Goal: Transaction & Acquisition: Purchase product/service

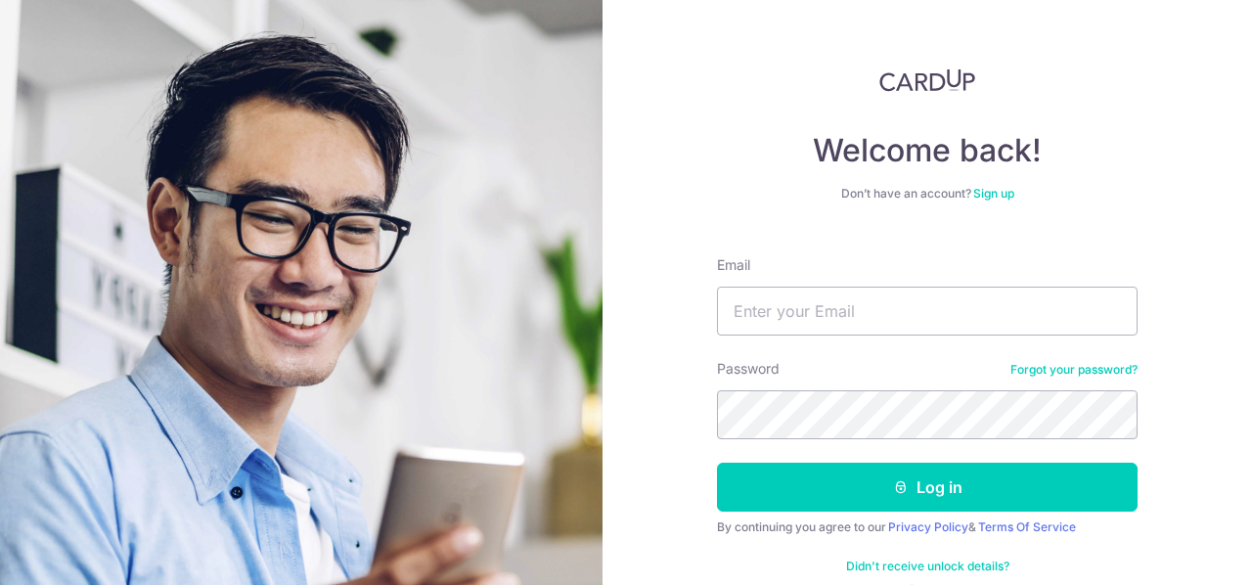
click at [928, 319] on input "Email" at bounding box center [927, 311] width 421 height 49
type input "ydnic92@gmail.com"
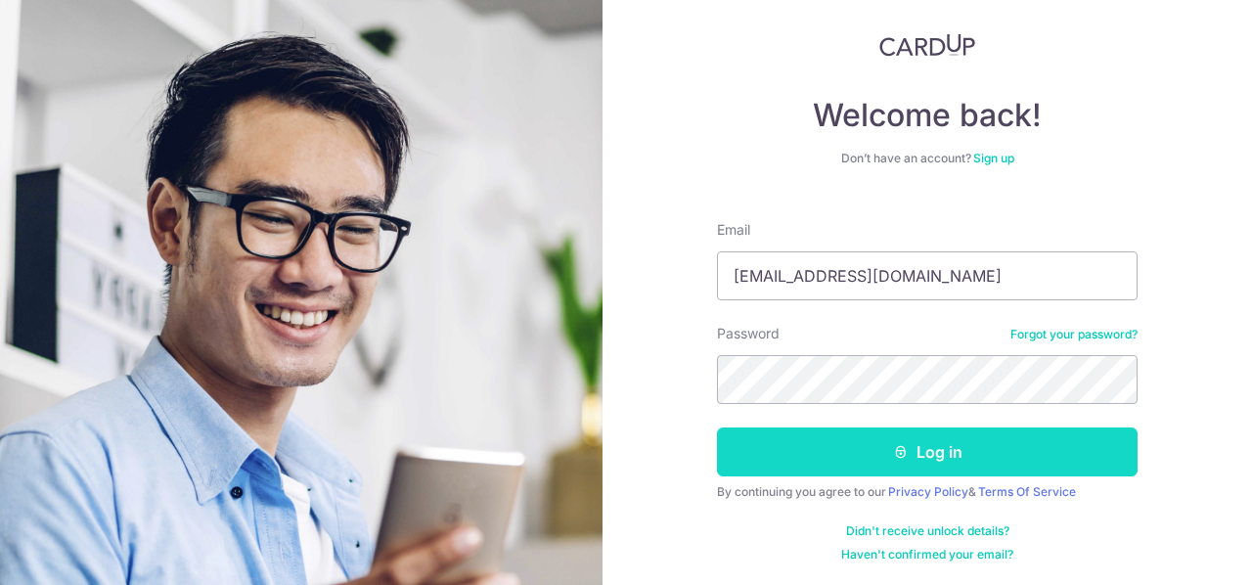
click at [992, 460] on button "Log in" at bounding box center [927, 452] width 421 height 49
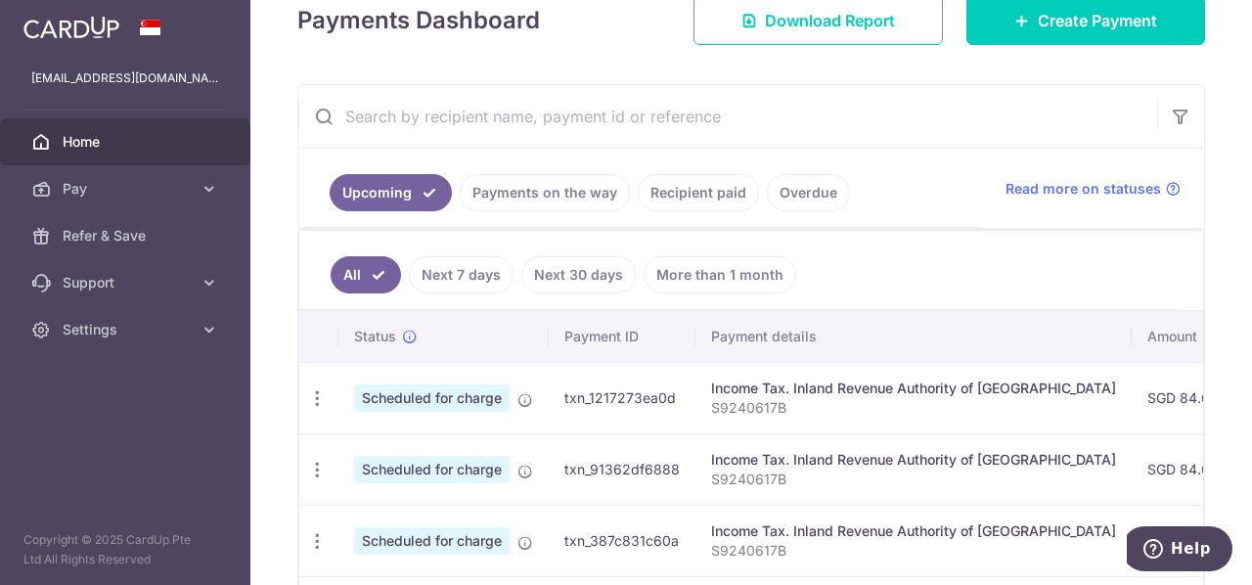
scroll to position [391, 0]
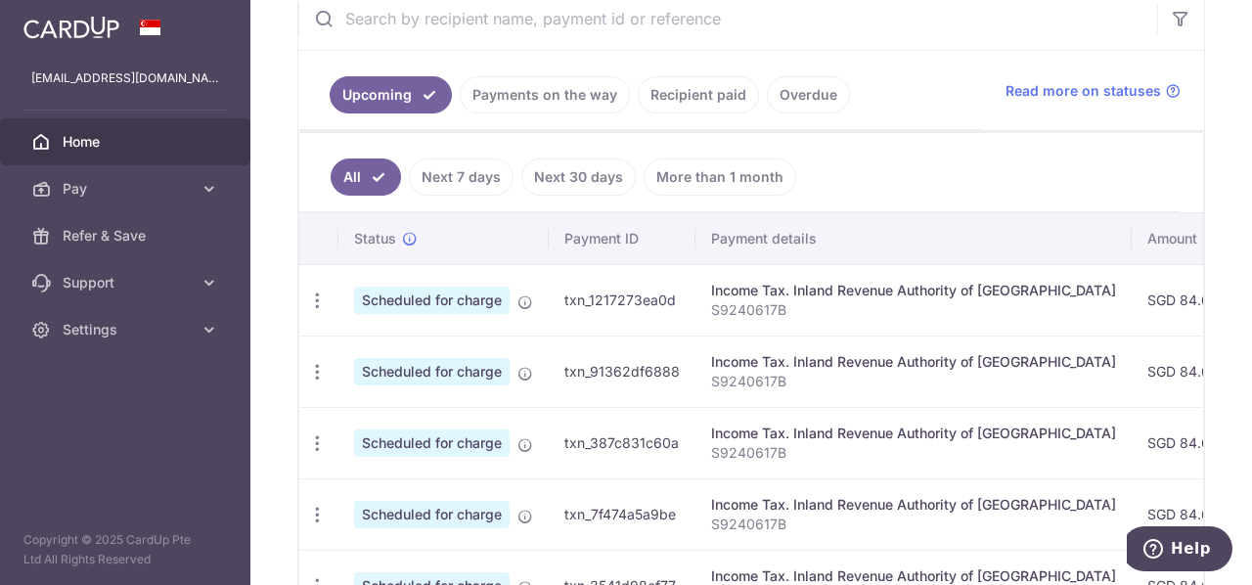
click at [679, 99] on link "Recipient paid" at bounding box center [698, 94] width 121 height 37
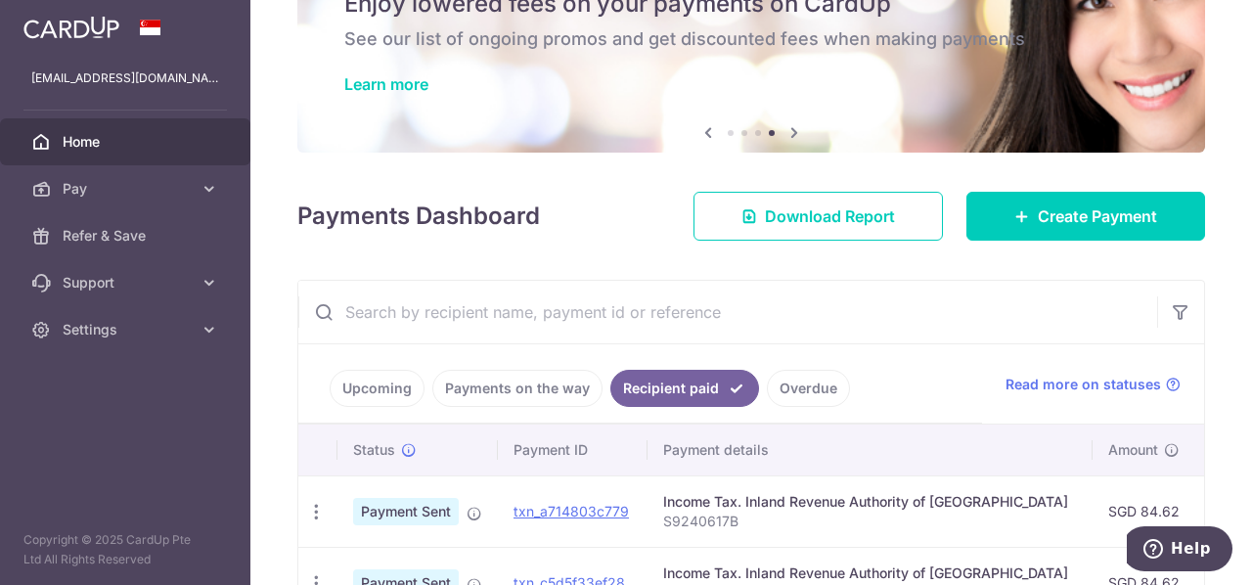
scroll to position [0, 0]
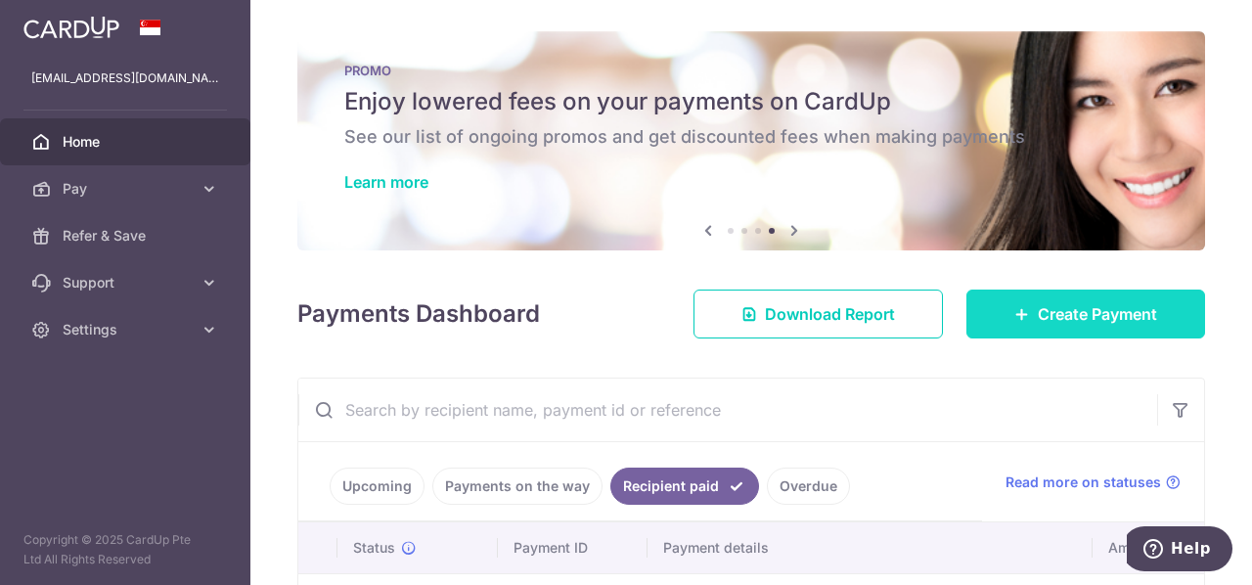
click at [1038, 313] on span "Create Payment" at bounding box center [1097, 313] width 119 height 23
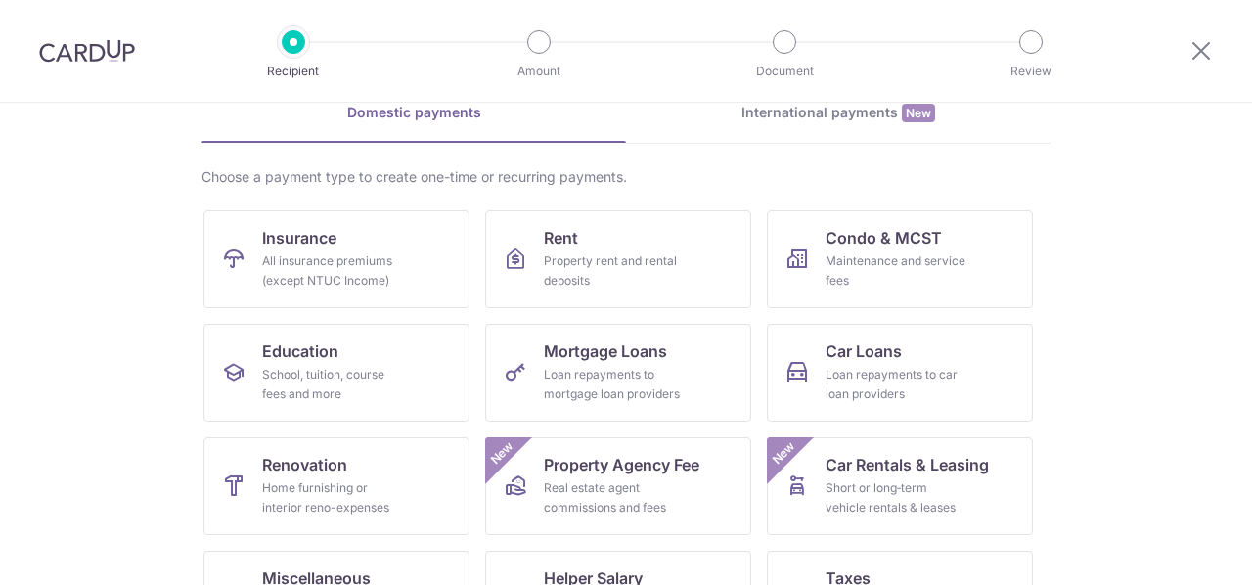
scroll to position [196, 0]
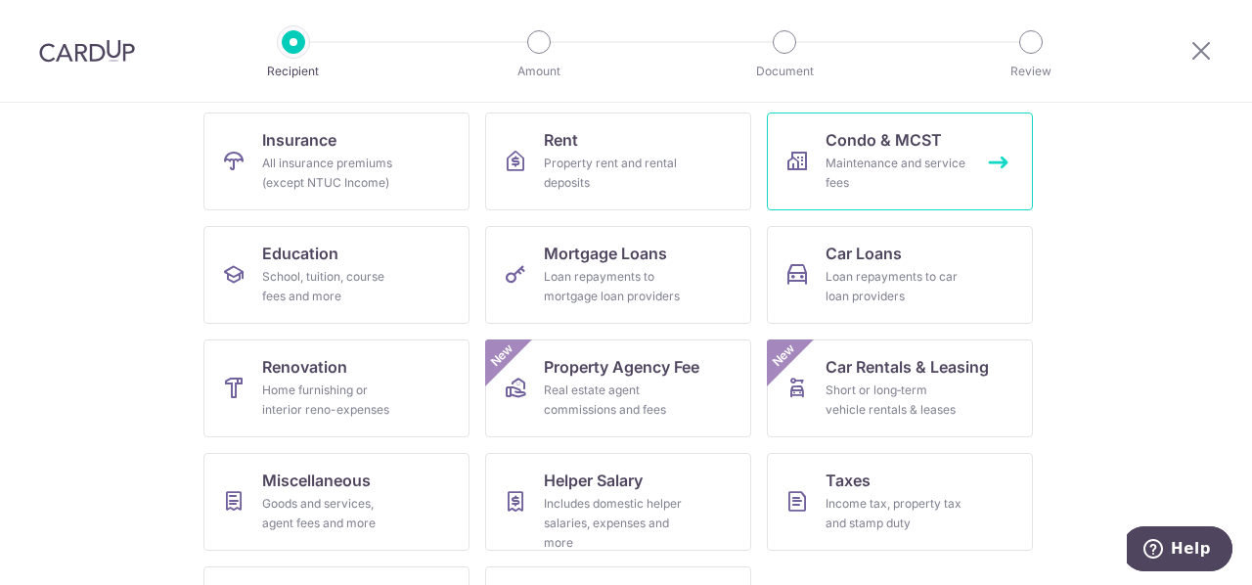
click at [898, 165] on div "Maintenance and service fees" at bounding box center [896, 173] width 141 height 39
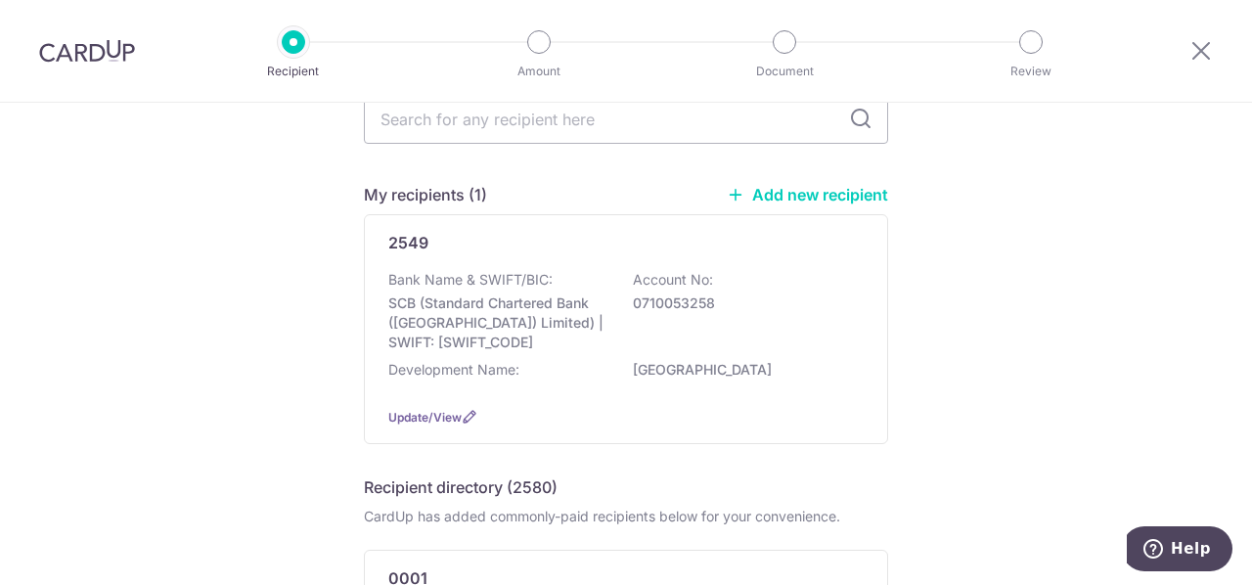
scroll to position [196, 0]
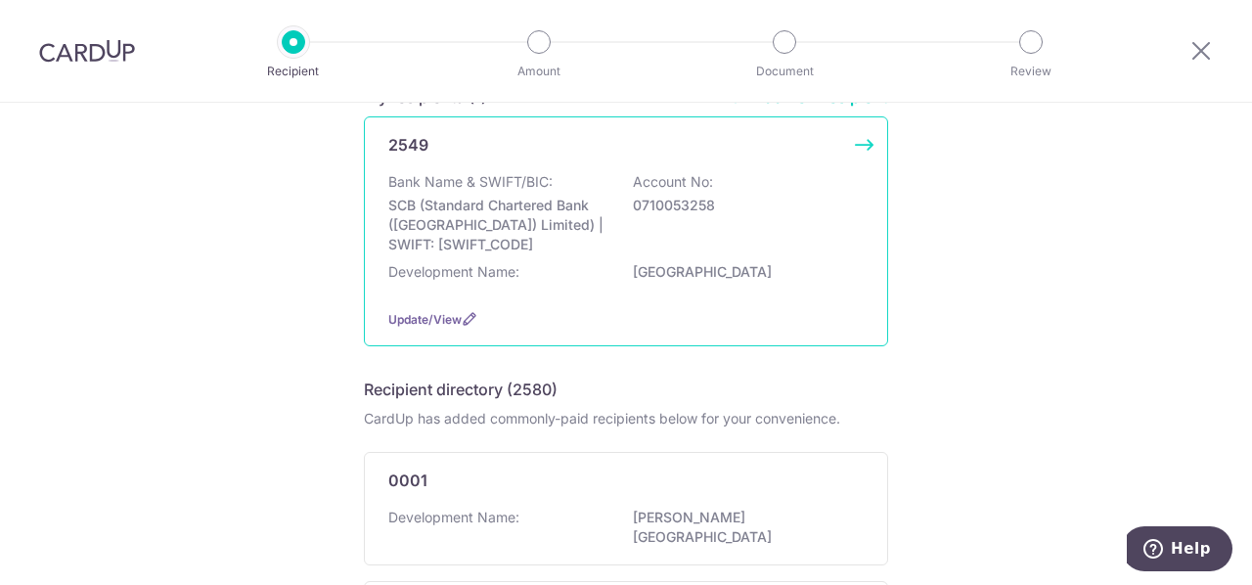
click at [720, 237] on div "Bank Name & SWIFT/BIC: SCB (Standard Chartered Bank (Singapore) Limited) | SWIF…" at bounding box center [625, 213] width 475 height 82
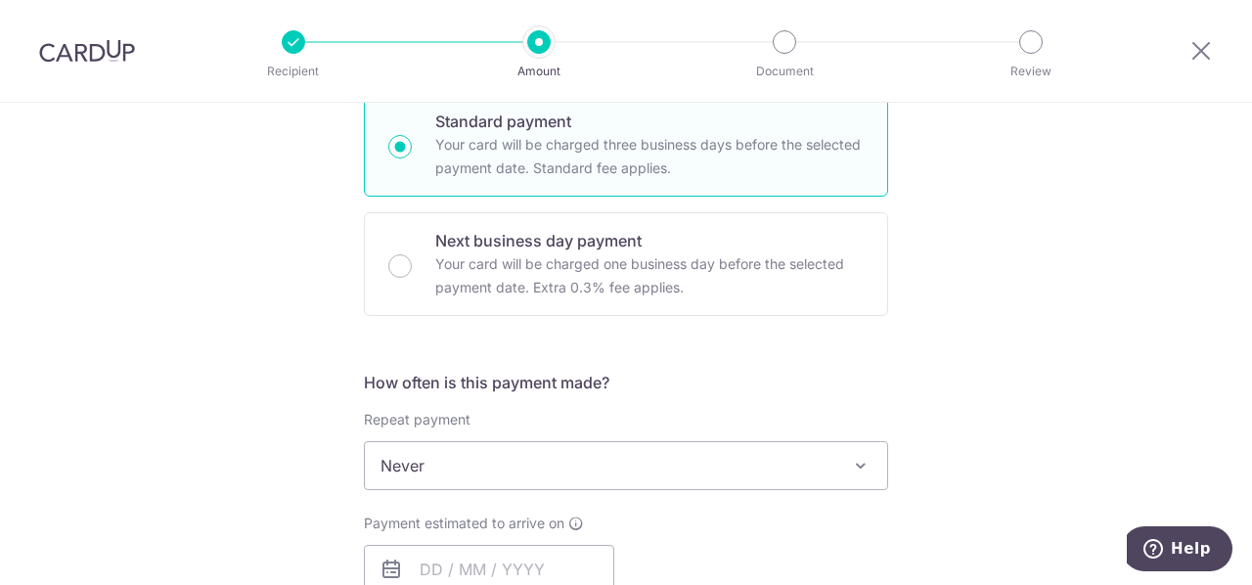
scroll to position [587, 0]
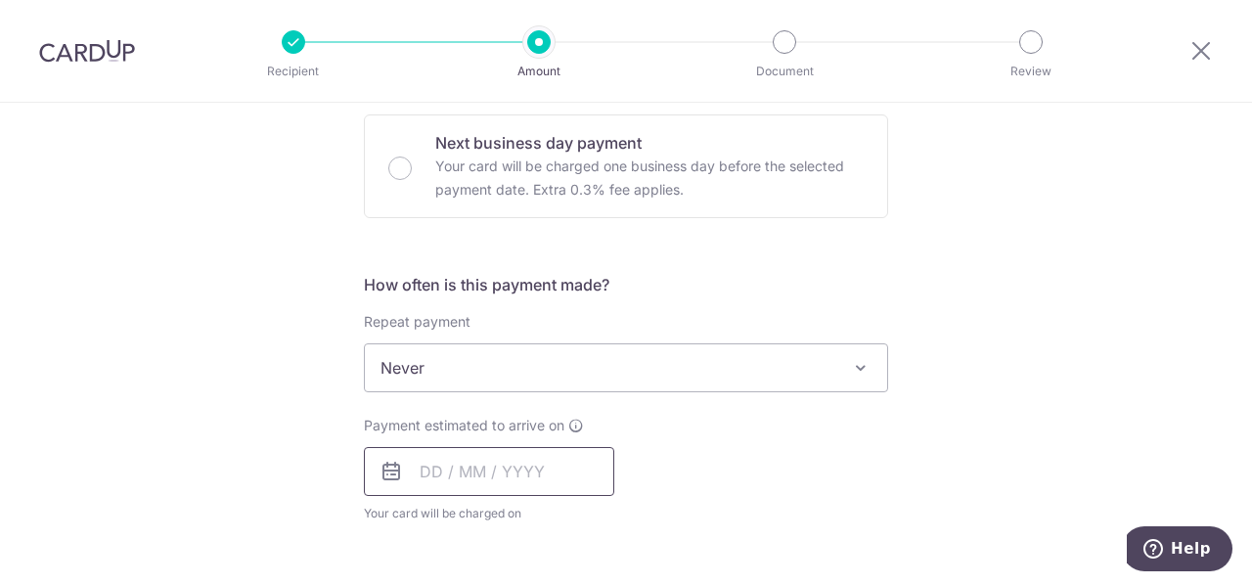
click at [492, 476] on input "text" at bounding box center [489, 471] width 250 height 49
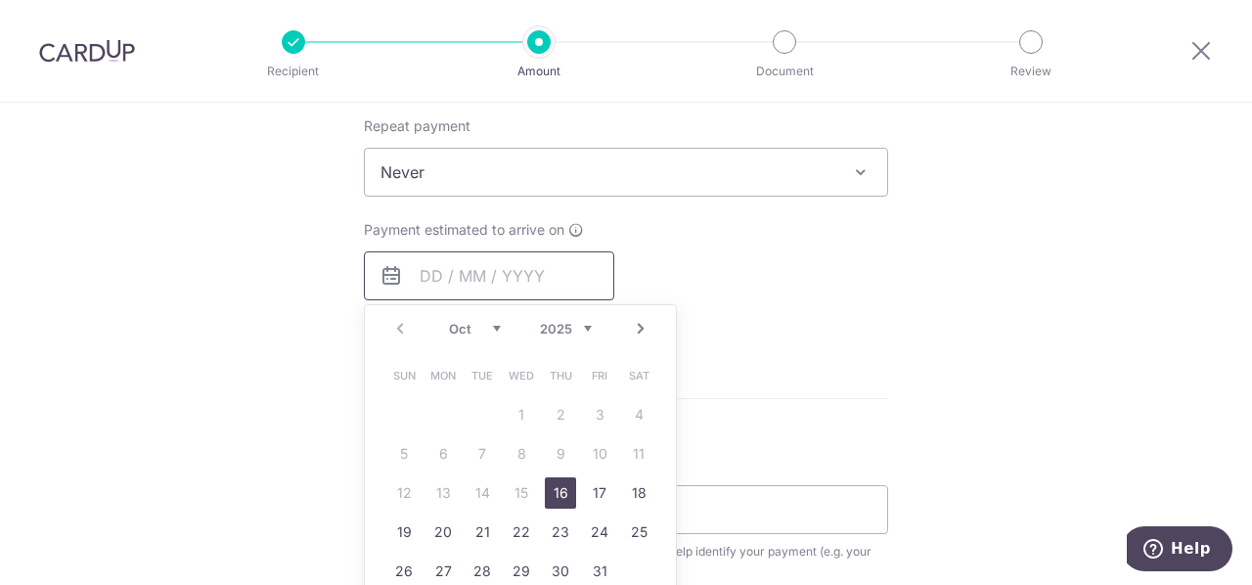
scroll to position [880, 0]
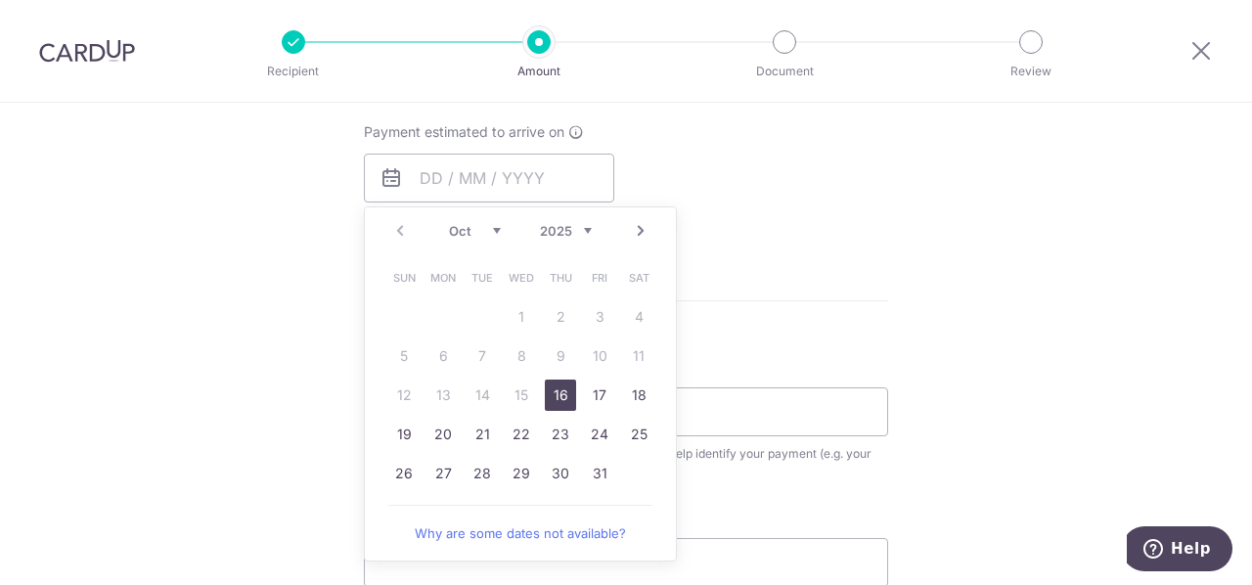
click at [993, 353] on div "Tell us more about your payment Enter payment amount SGD Select Card Select opt…" at bounding box center [626, 107] width 1252 height 1770
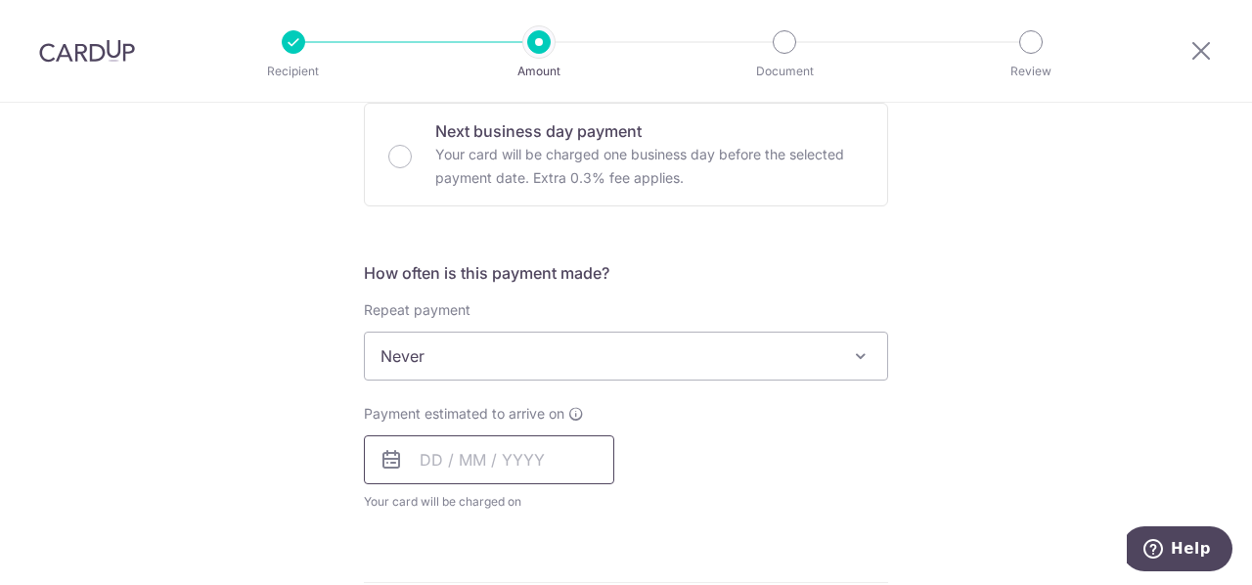
scroll to position [697, 0]
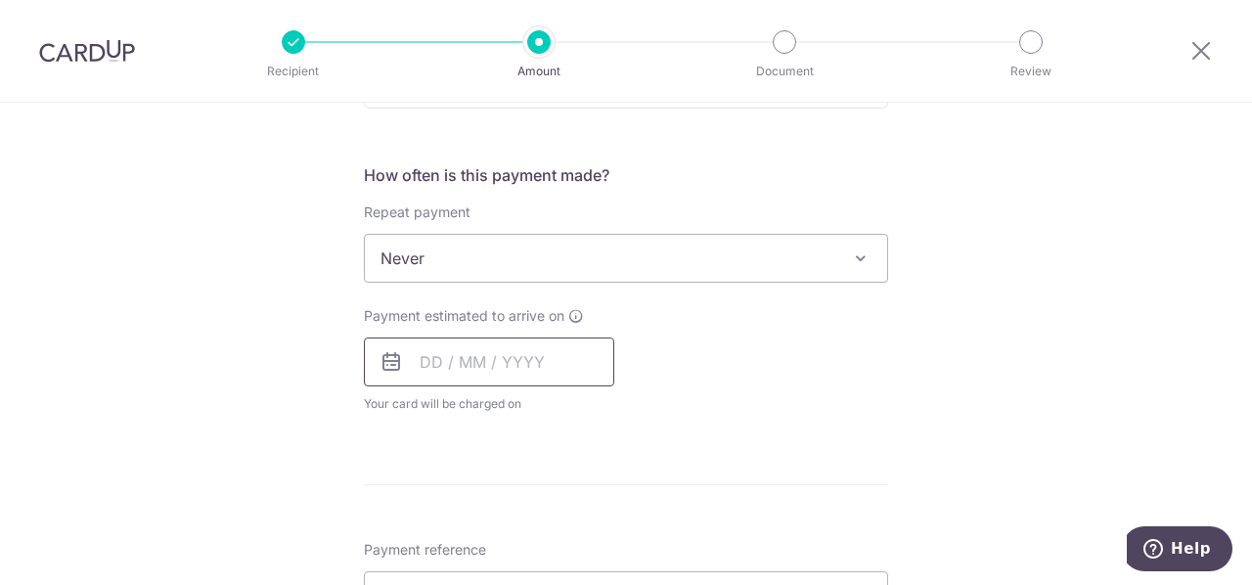
click at [566, 355] on input "text" at bounding box center [489, 362] width 250 height 49
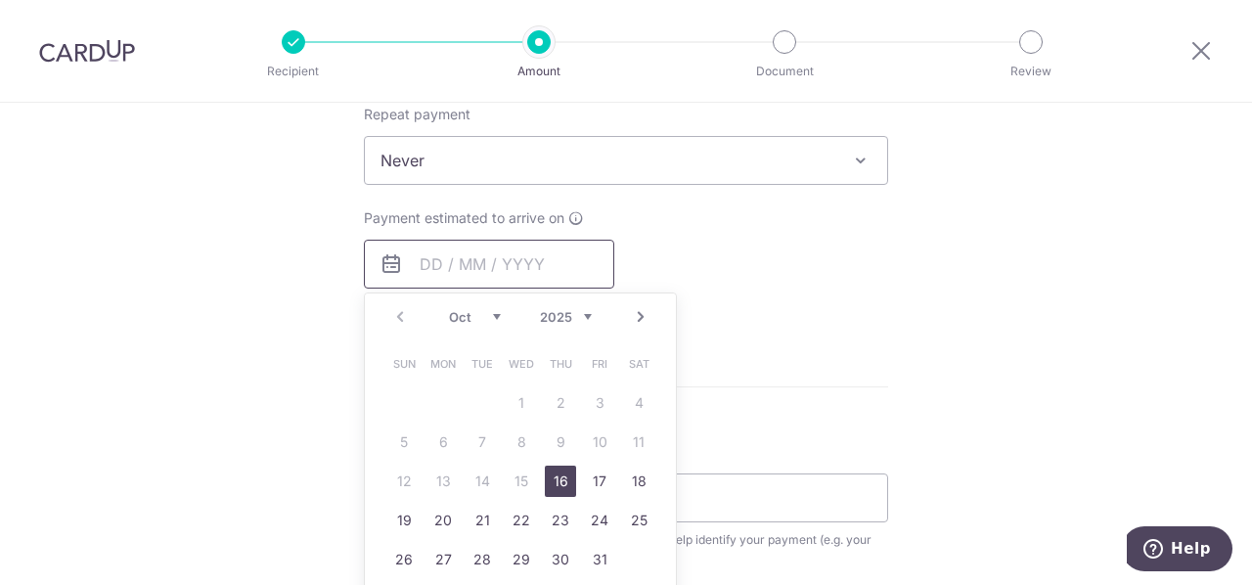
scroll to position [892, 0]
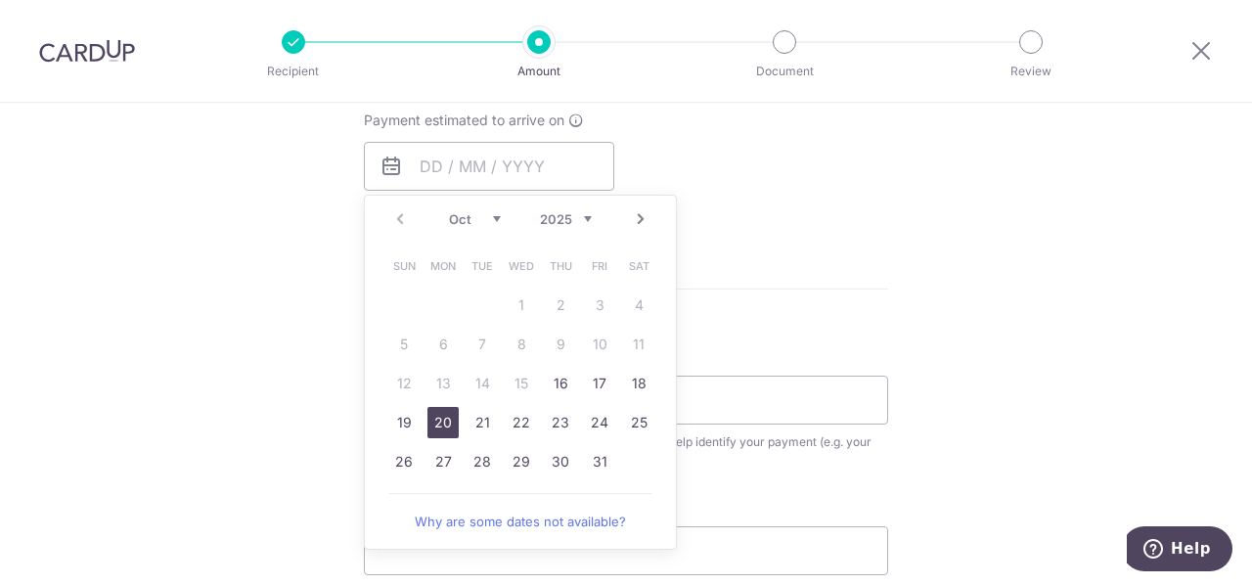
click at [452, 412] on link "20" at bounding box center [443, 422] width 31 height 31
type input "20/10/2025"
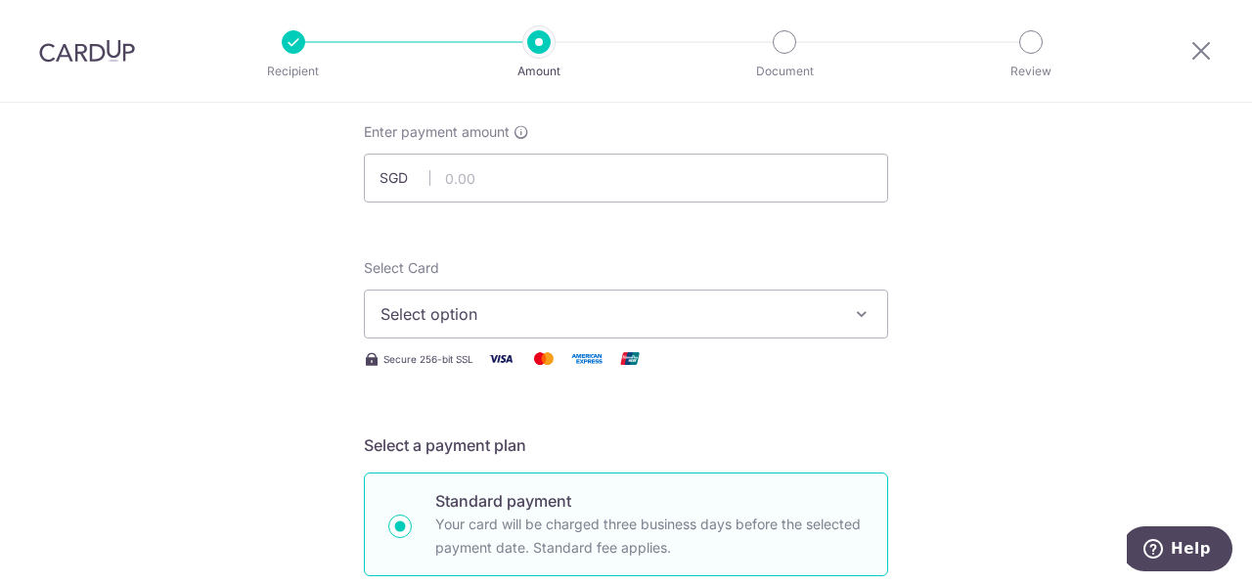
scroll to position [0, 0]
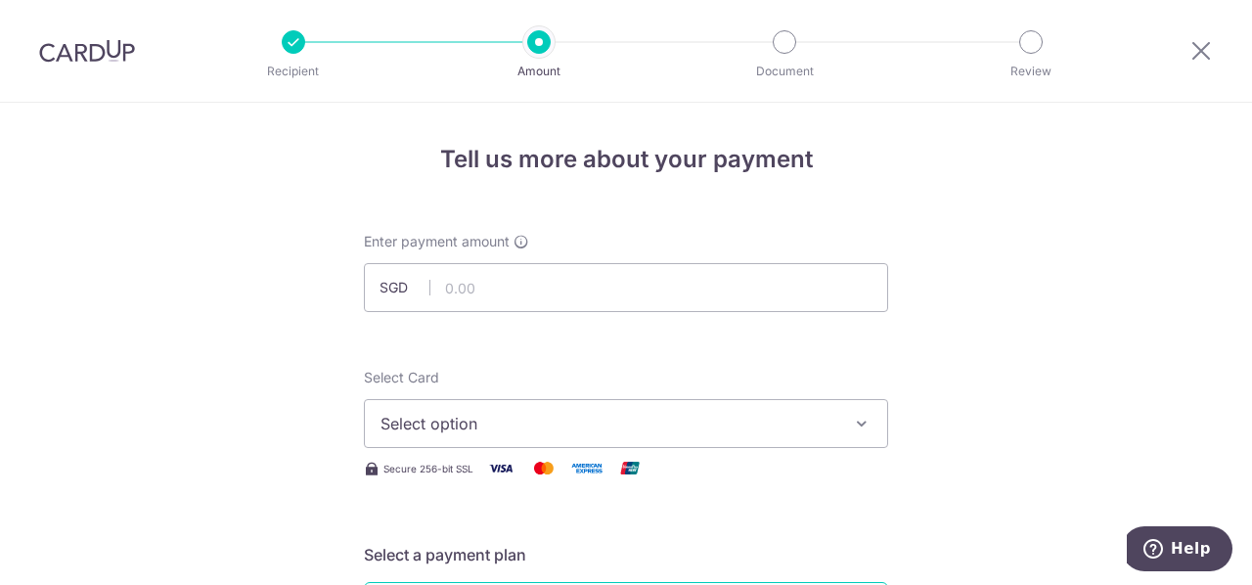
click at [862, 438] on button "Select option" at bounding box center [626, 423] width 524 height 49
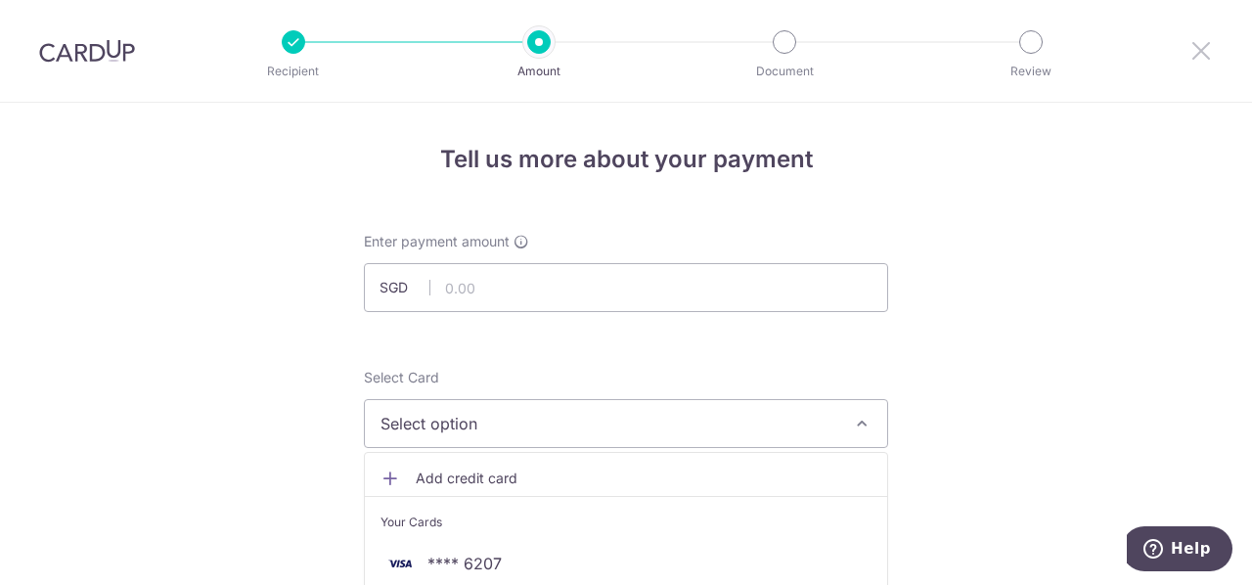
drag, startPoint x: 1194, startPoint y: 46, endPoint x: 716, endPoint y: 77, distance: 478.4
click at [1194, 46] on icon at bounding box center [1201, 50] width 23 height 24
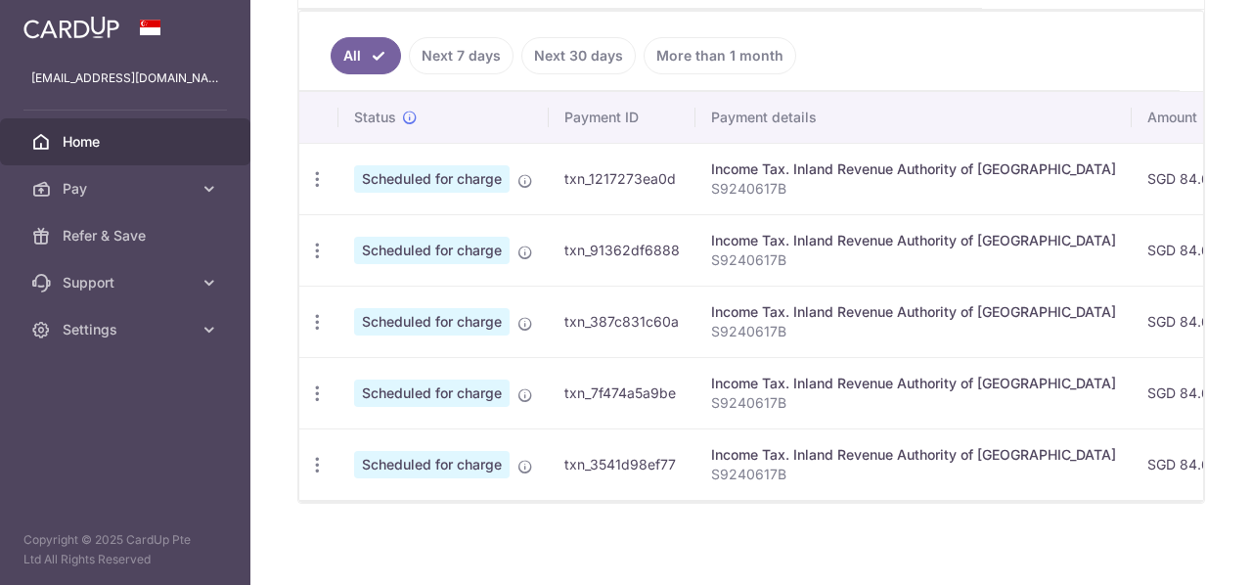
scroll to position [293, 0]
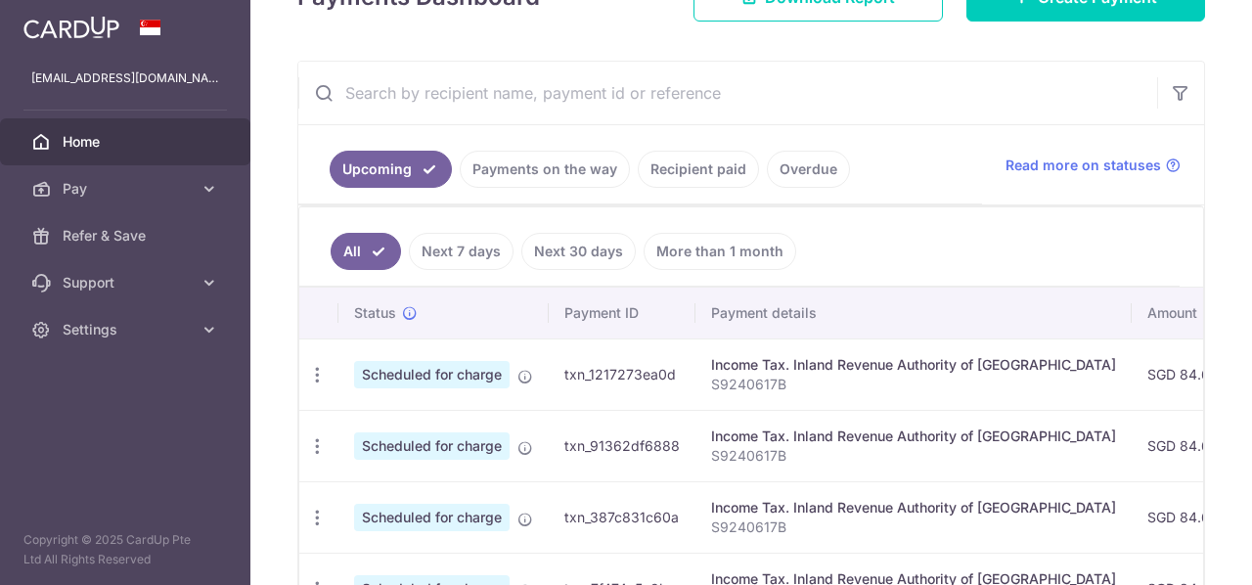
click at [679, 159] on link "Recipient paid" at bounding box center [698, 169] width 121 height 37
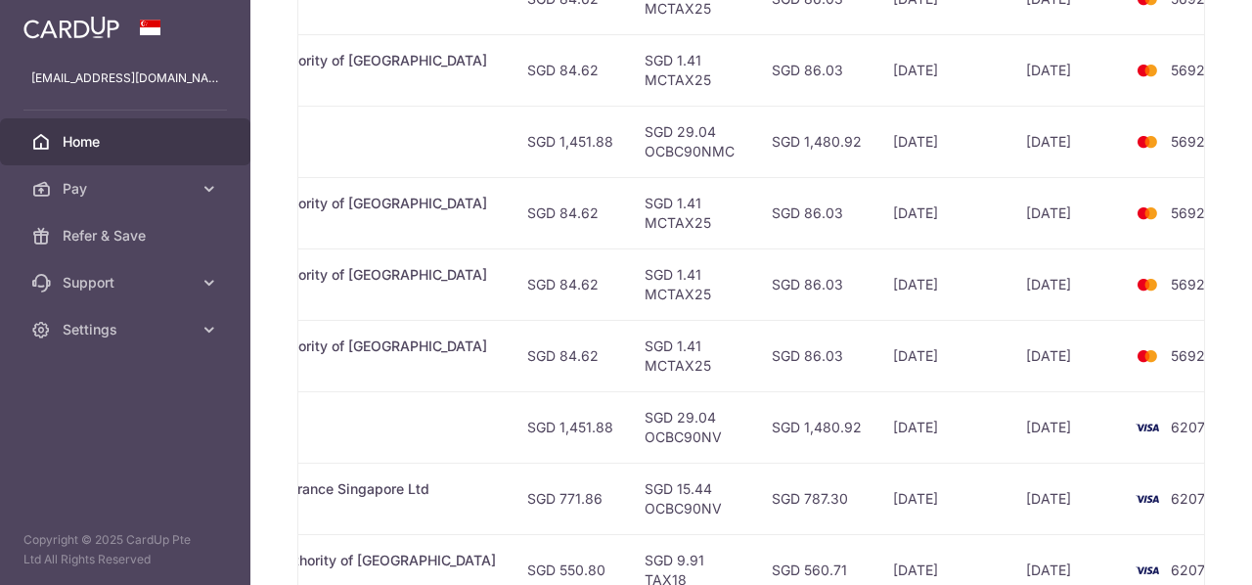
scroll to position [391, 0]
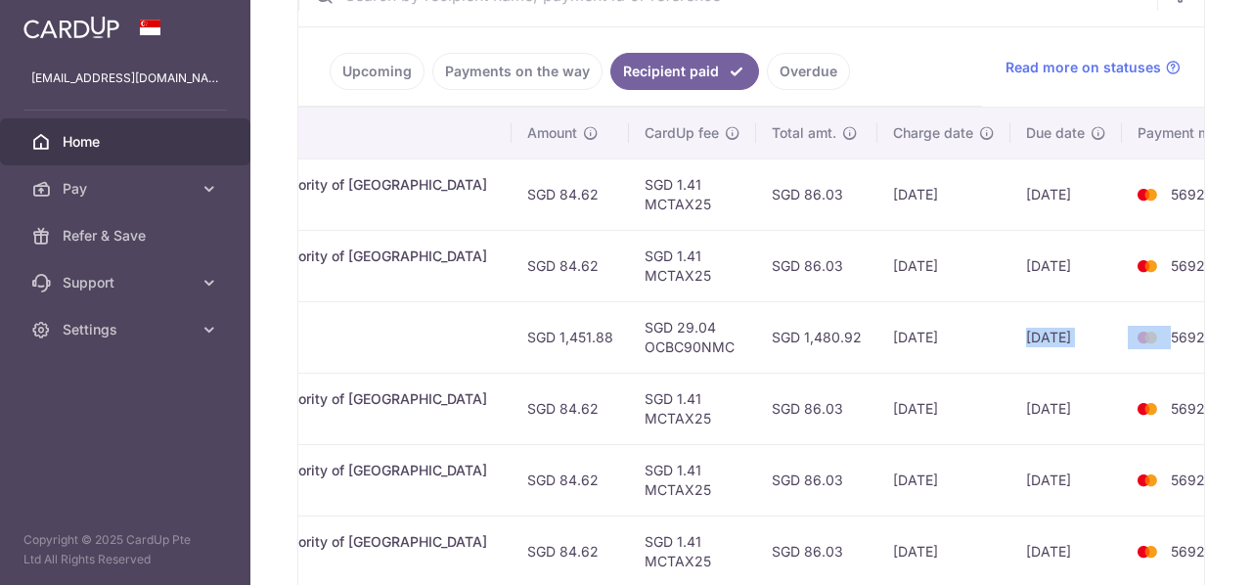
drag, startPoint x: 953, startPoint y: 327, endPoint x: 1102, endPoint y: 326, distance: 148.7
click at [1102, 326] on tr "PDF Receipt Payment Sent txn_a0cec1e24c7 Condo & MCST. 2549 23D 0201 SGD 1,451.…" at bounding box center [494, 336] width 1554 height 71
click at [1011, 343] on td "[DATE]" at bounding box center [1067, 336] width 112 height 71
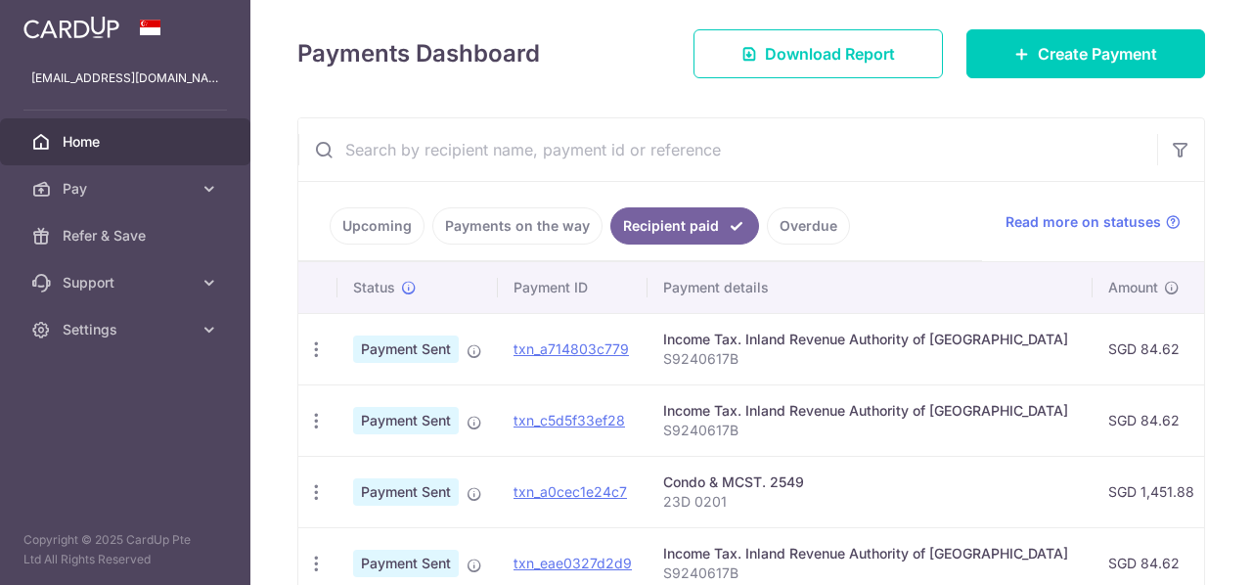
scroll to position [41, 0]
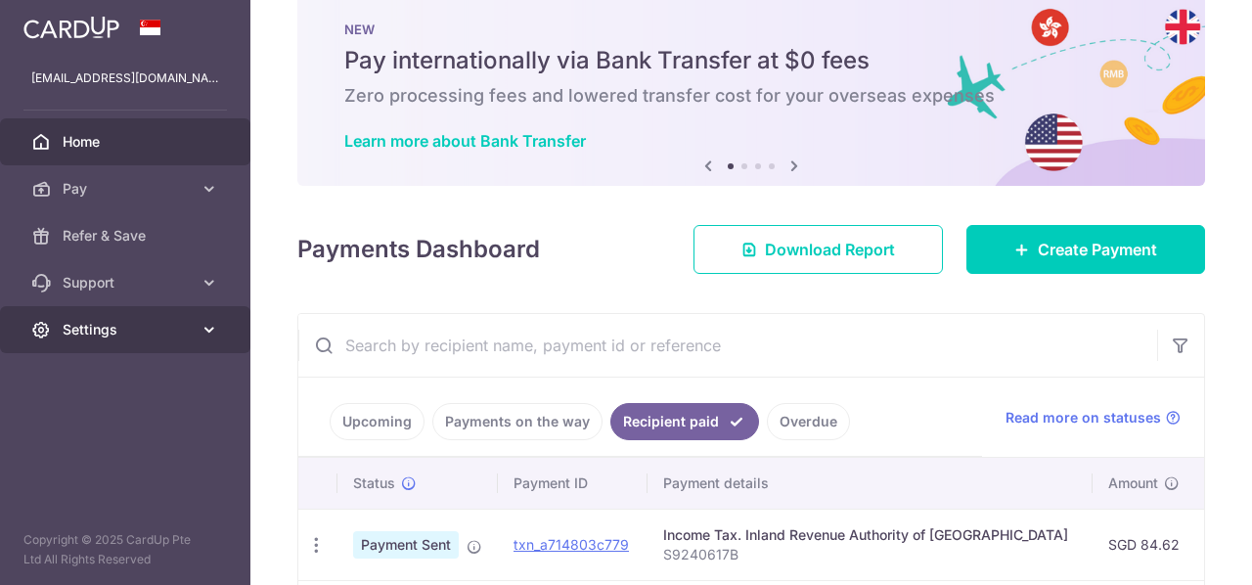
click at [180, 323] on span "Settings" at bounding box center [127, 330] width 129 height 20
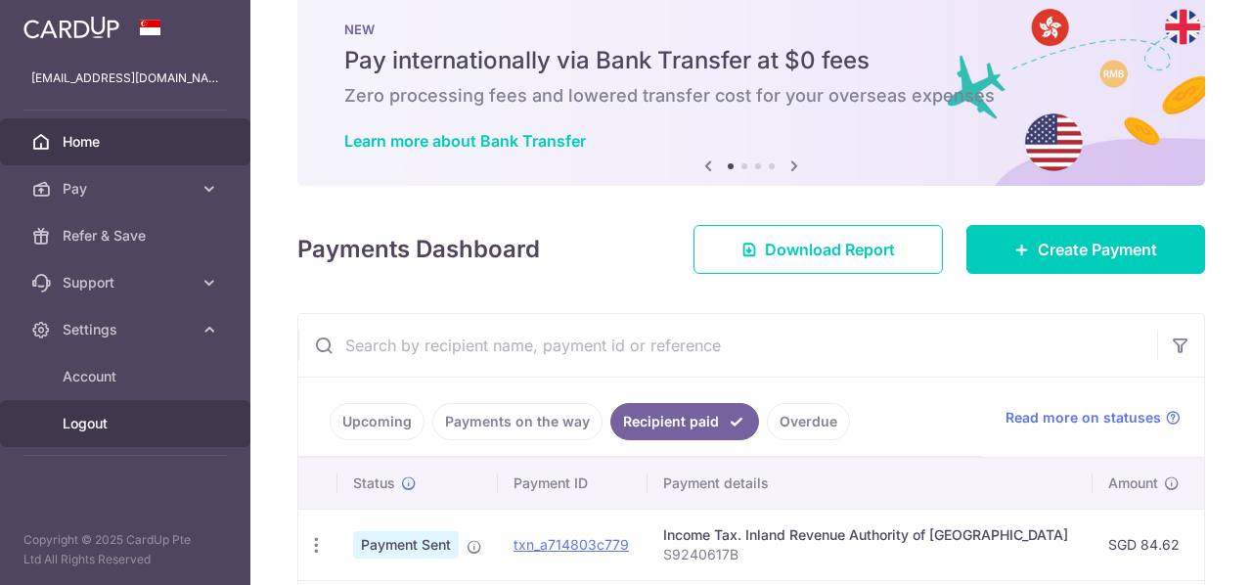
click at [72, 436] on link "Logout" at bounding box center [125, 423] width 250 height 47
